Goal: Transaction & Acquisition: Purchase product/service

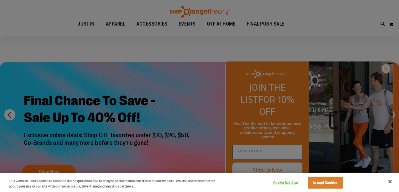
scroll to position [15, 0]
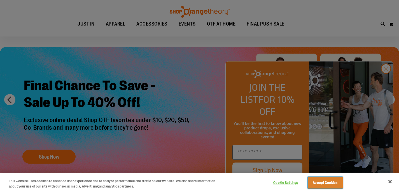
click at [325, 185] on button "Accept Cookies" at bounding box center [325, 183] width 35 height 12
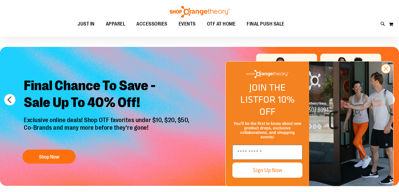
click at [380, 23] on div "Toggle Nav Search Popular Suggestions Advanced Search" at bounding box center [199, 18] width 399 height 36
click at [384, 24] on icon at bounding box center [383, 24] width 5 height 6
click at [388, 73] on circle "Close dialog" at bounding box center [386, 68] width 9 height 9
type input "*******"
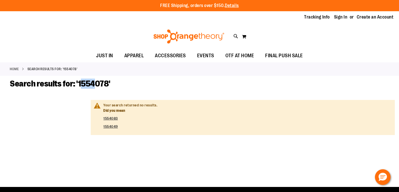
drag, startPoint x: 79, startPoint y: 81, endPoint x: 93, endPoint y: 81, distance: 13.7
click at [93, 81] on span "Search results for: '1554078'" at bounding box center [60, 84] width 101 height 10
click at [102, 84] on span "Search results for: '1554078'" at bounding box center [60, 84] width 101 height 10
